Goal: Information Seeking & Learning: Learn about a topic

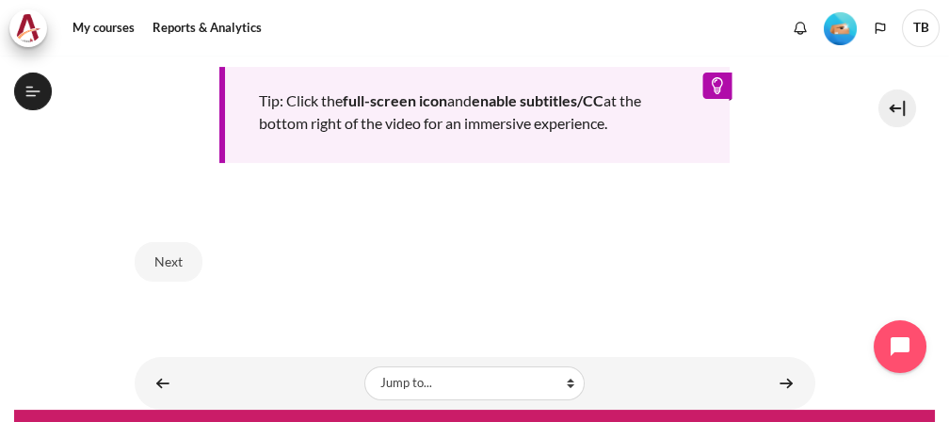
scroll to position [1030, 0]
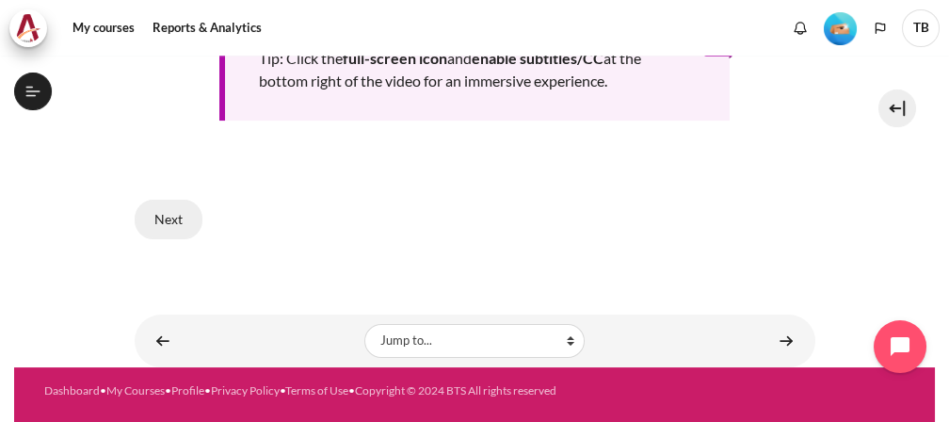
click at [167, 209] on button "Next" at bounding box center [169, 220] width 68 height 40
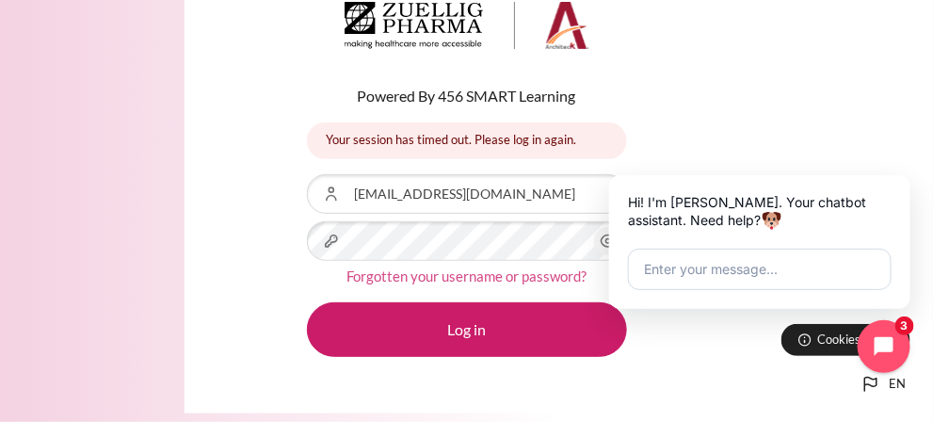
scroll to position [105, 0]
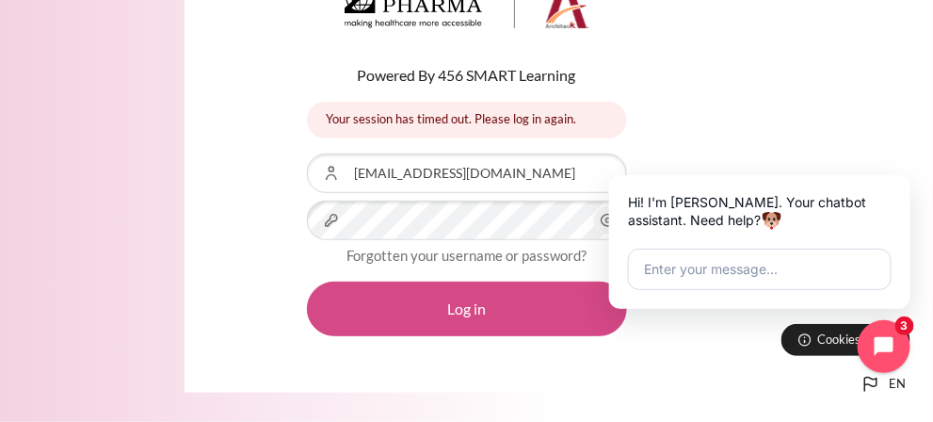
click at [498, 296] on button "Log in" at bounding box center [467, 309] width 320 height 55
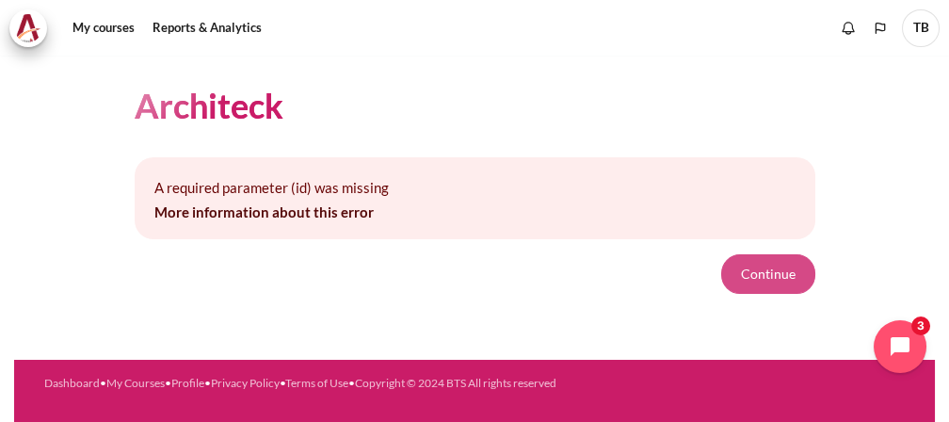
click at [767, 271] on button "Continue" at bounding box center [768, 274] width 94 height 40
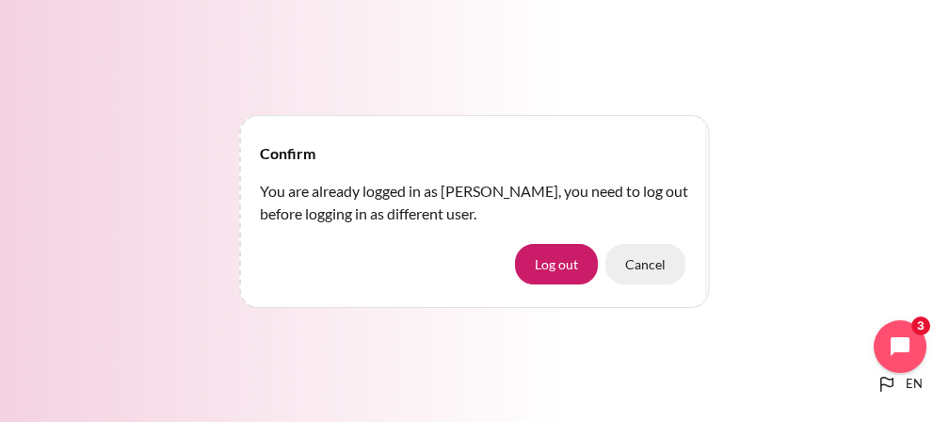
click at [662, 263] on button "Cancel" at bounding box center [645, 264] width 80 height 40
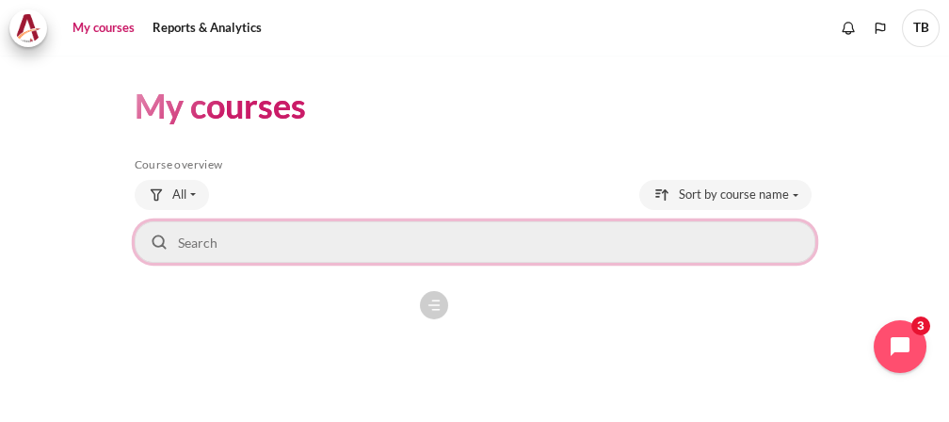
click at [265, 245] on input "Search courses" at bounding box center [475, 241] width 681 height 41
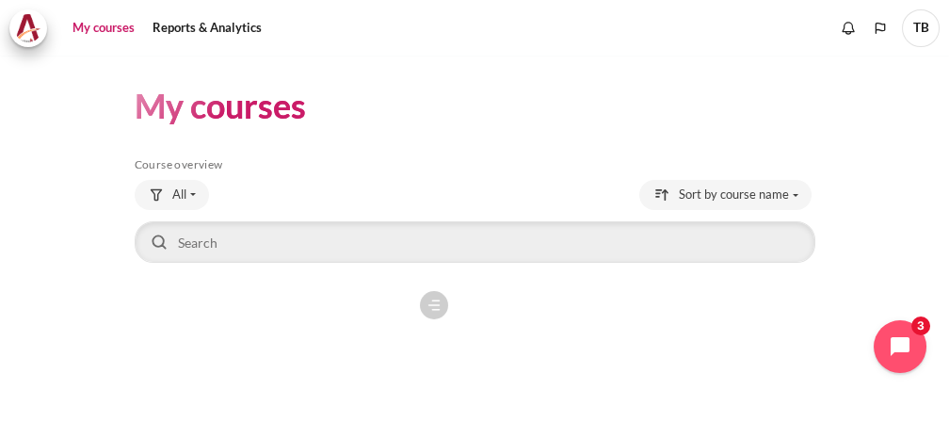
click at [328, 328] on figure "Content" at bounding box center [297, 376] width 324 height 188
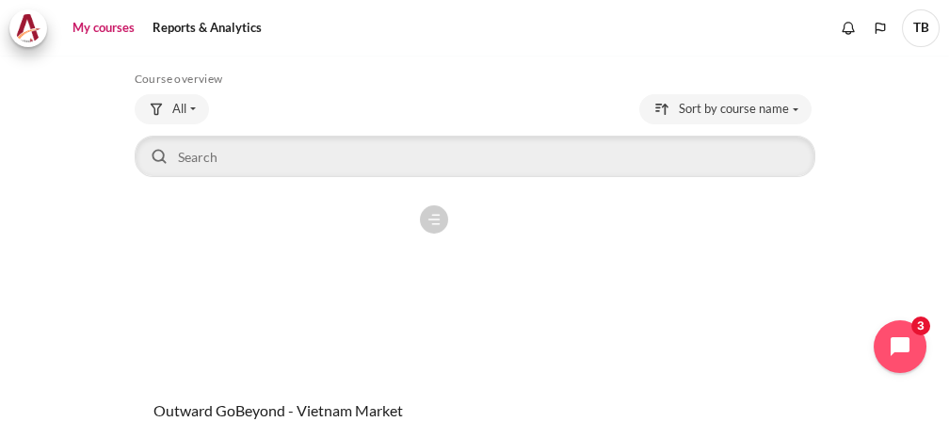
scroll to position [105, 0]
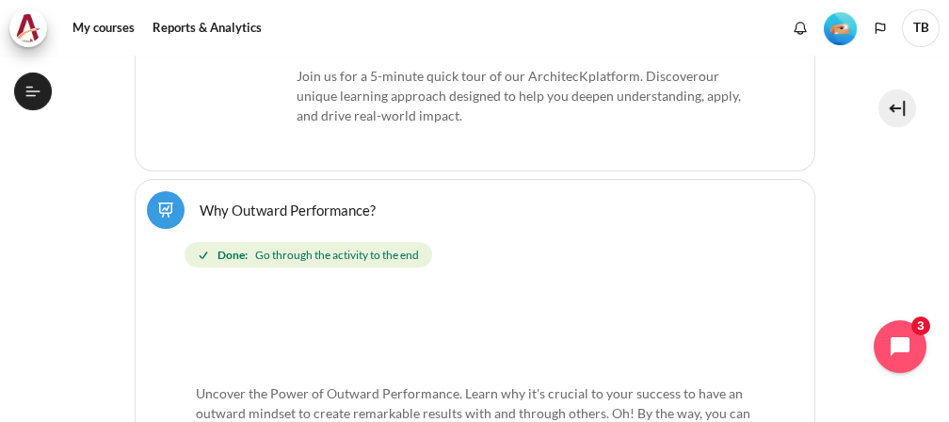
scroll to position [26, 0]
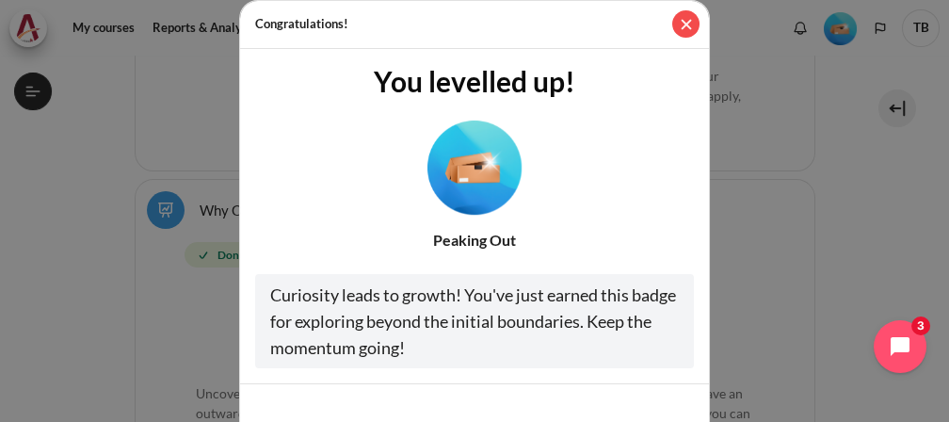
click at [672, 20] on button "Close" at bounding box center [685, 23] width 27 height 27
